Goal: Task Accomplishment & Management: Manage account settings

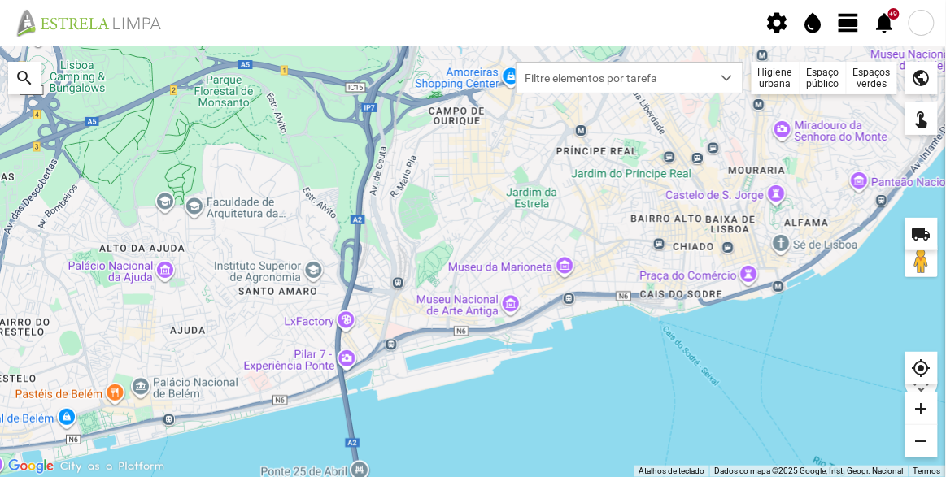
click at [561, 21] on span "view_day" at bounding box center [849, 23] width 24 height 24
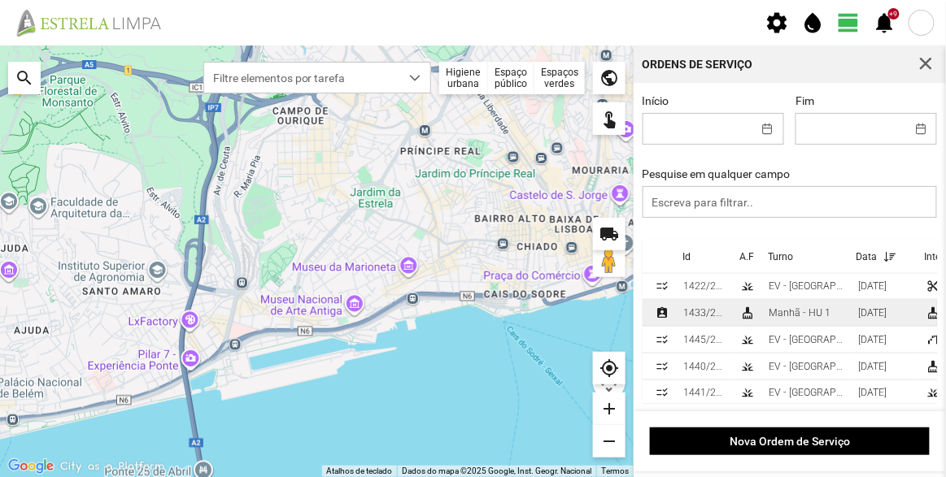
scroll to position [517, 0]
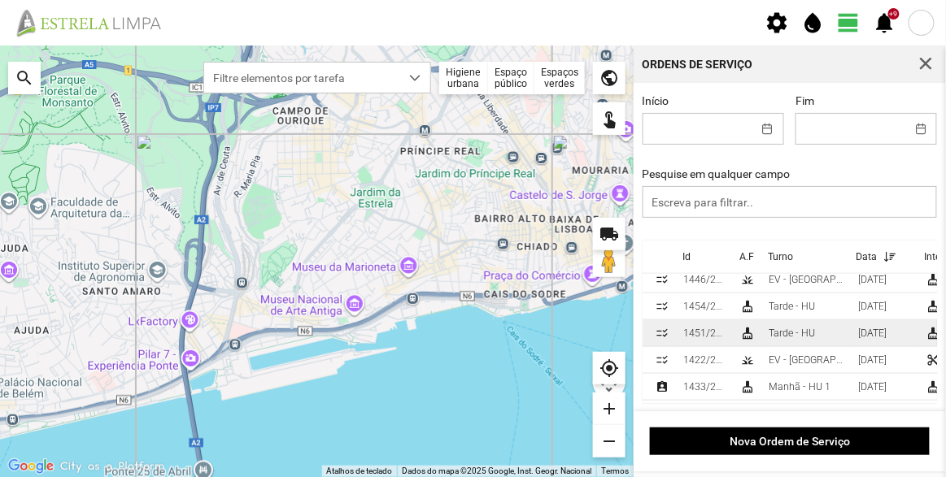
drag, startPoint x: 660, startPoint y: 335, endPoint x: 764, endPoint y: 336, distance: 103.3
click at [561, 64] on td "Tarde - HU" at bounding box center [806, 333] width 89 height 27
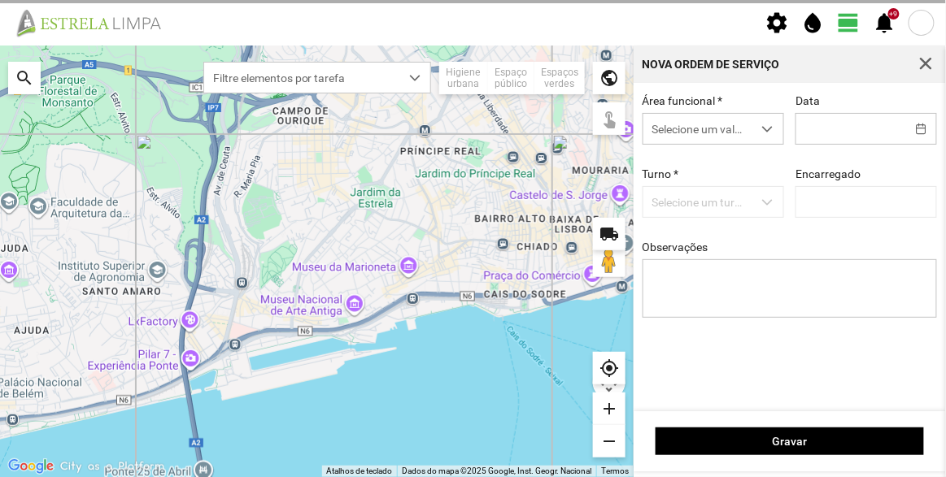
type input "[DATE]"
type textarea "07-10"
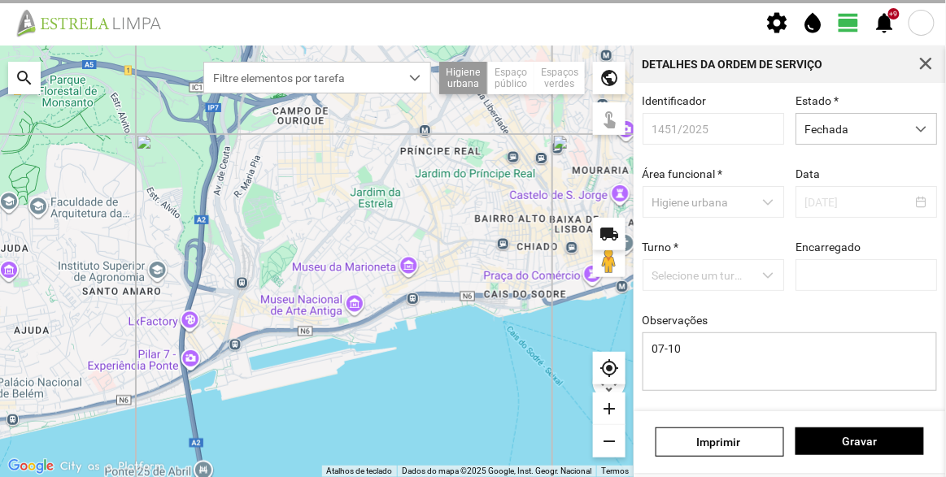
type input "[PERSON_NAME]"
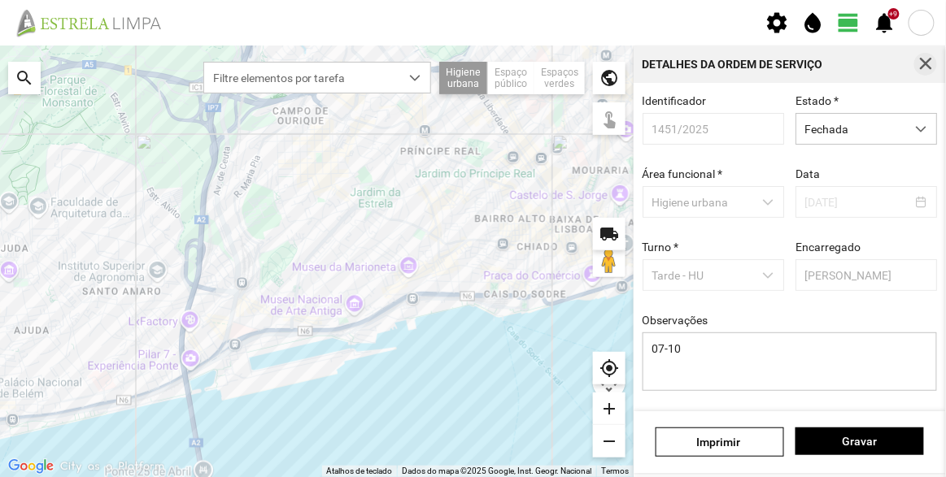
click at [561, 64] on span "button" at bounding box center [925, 64] width 15 height 15
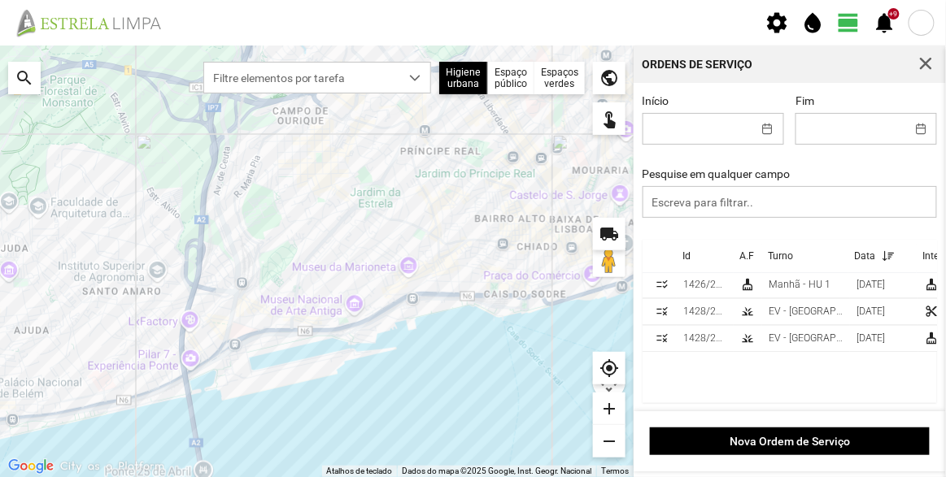
scroll to position [812, 0]
